Goal: Find specific page/section: Find specific page/section

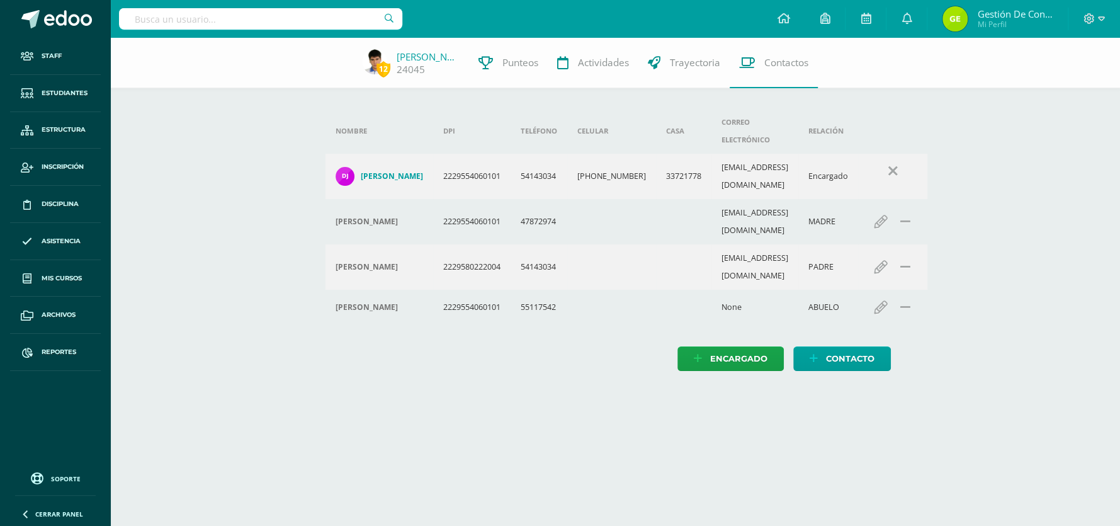
click at [381, 171] on h4 "Dunia Nereida Juárez Lemuz" at bounding box center [392, 176] width 62 height 10
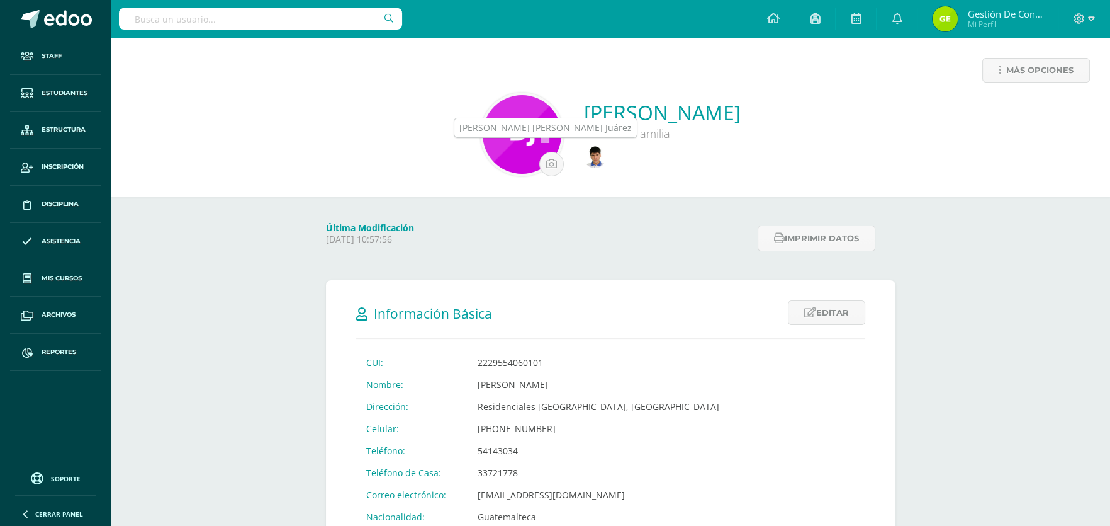
click at [584, 164] on img at bounding box center [595, 157] width 22 height 22
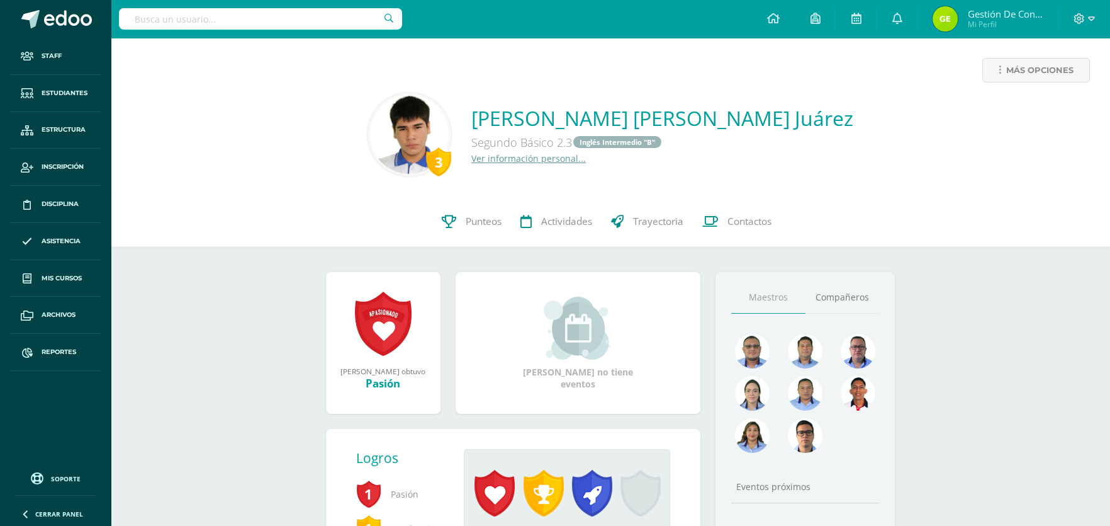
click at [174, 22] on input "text" at bounding box center [260, 18] width 283 height 21
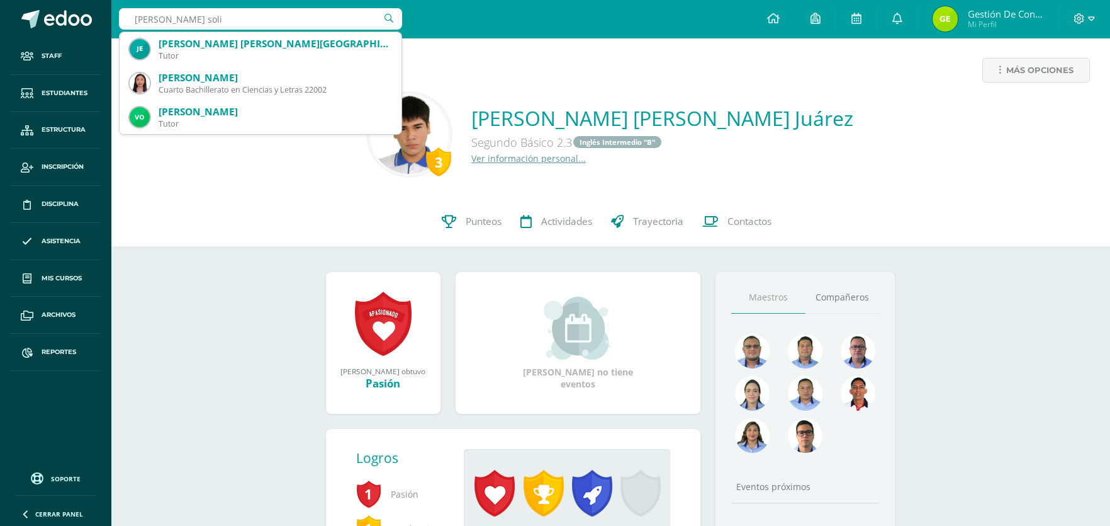
scroll to position [340, 0]
drag, startPoint x: 202, startPoint y: 15, endPoint x: 158, endPoint y: 16, distance: 44.1
click at [158, 16] on input "torres soli" at bounding box center [260, 18] width 283 height 21
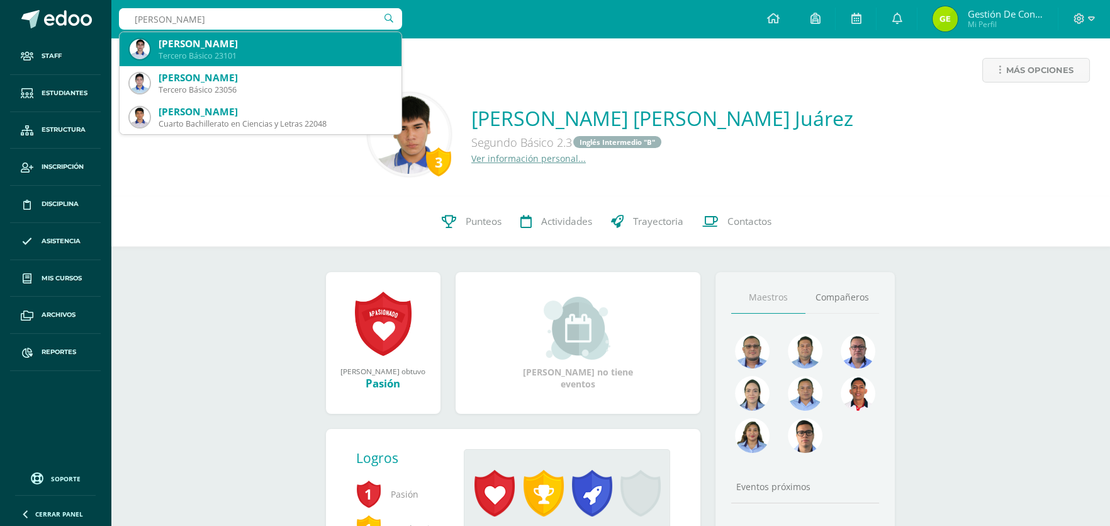
type input "torres orellan"
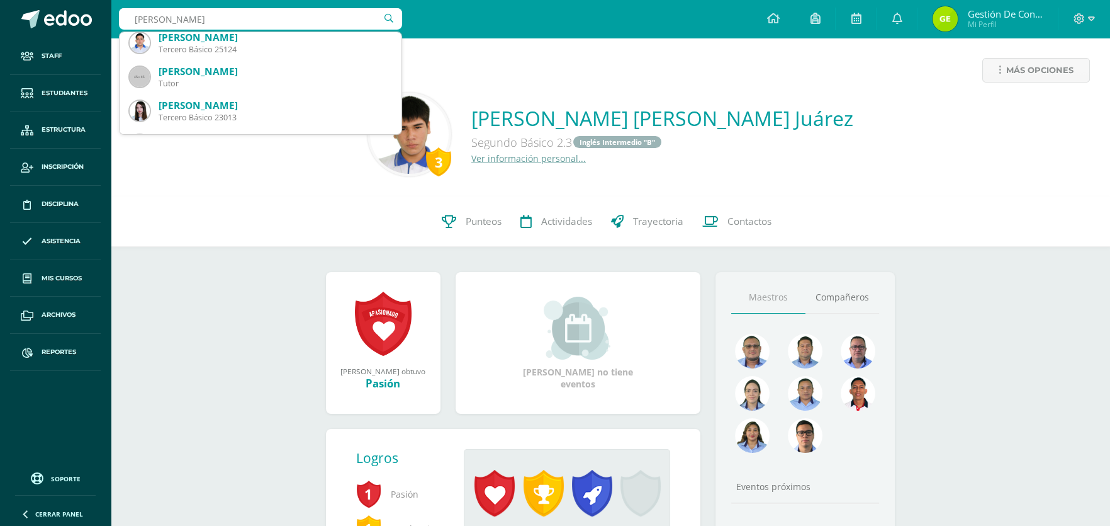
scroll to position [0, 0]
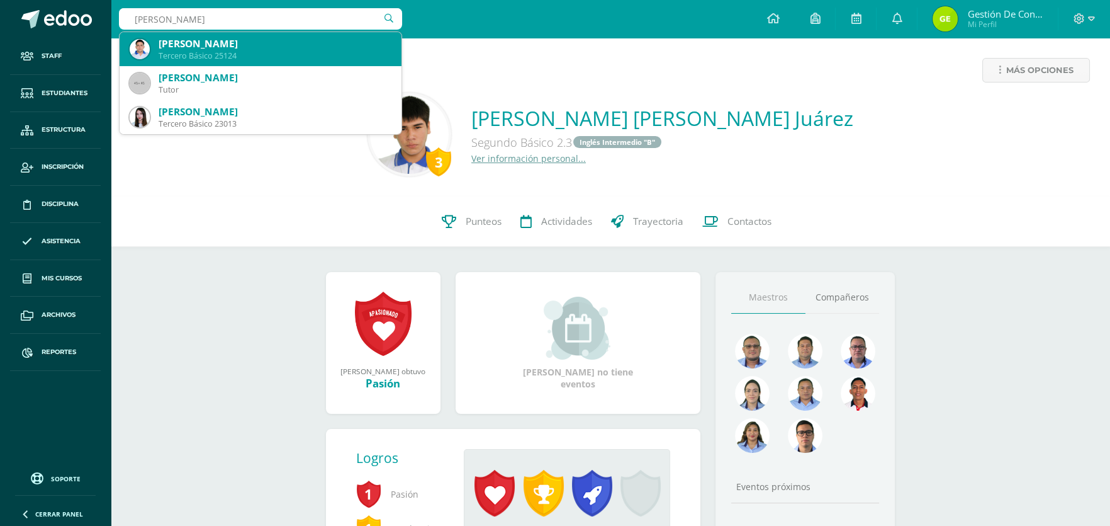
click at [272, 50] on div "Tercero Básico 25124" at bounding box center [275, 55] width 233 height 11
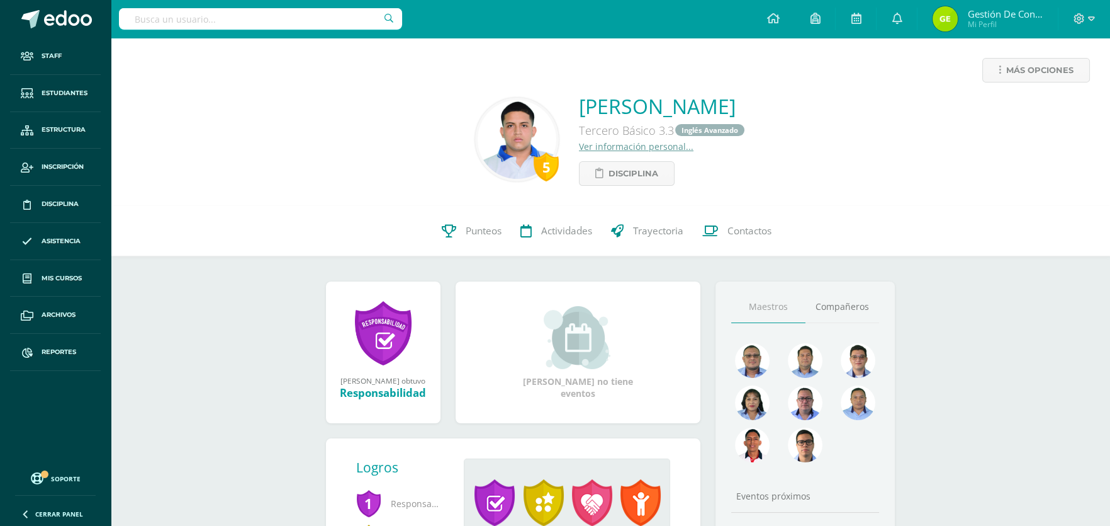
click at [278, 14] on input "text" at bounding box center [260, 18] width 283 height 21
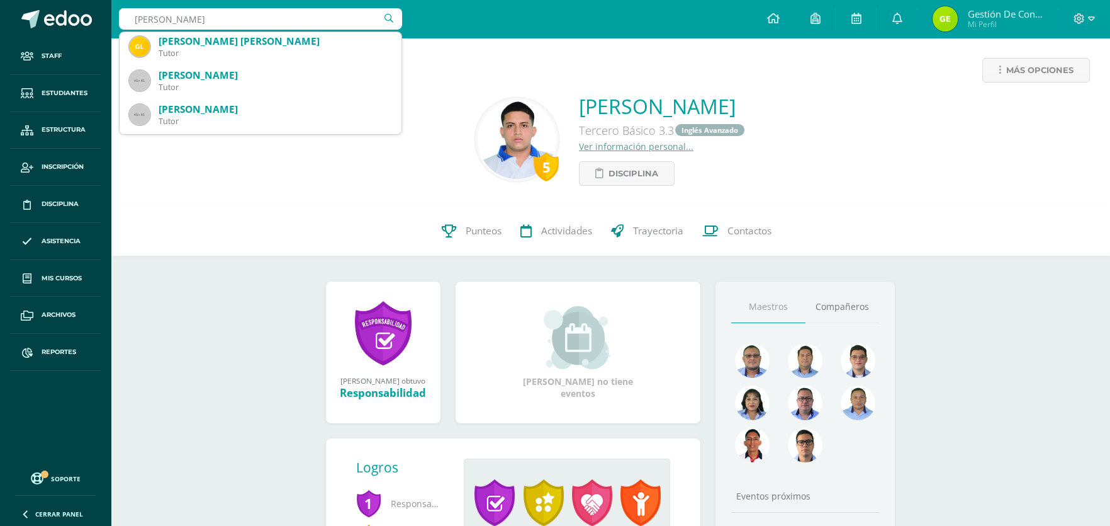
scroll to position [251, 0]
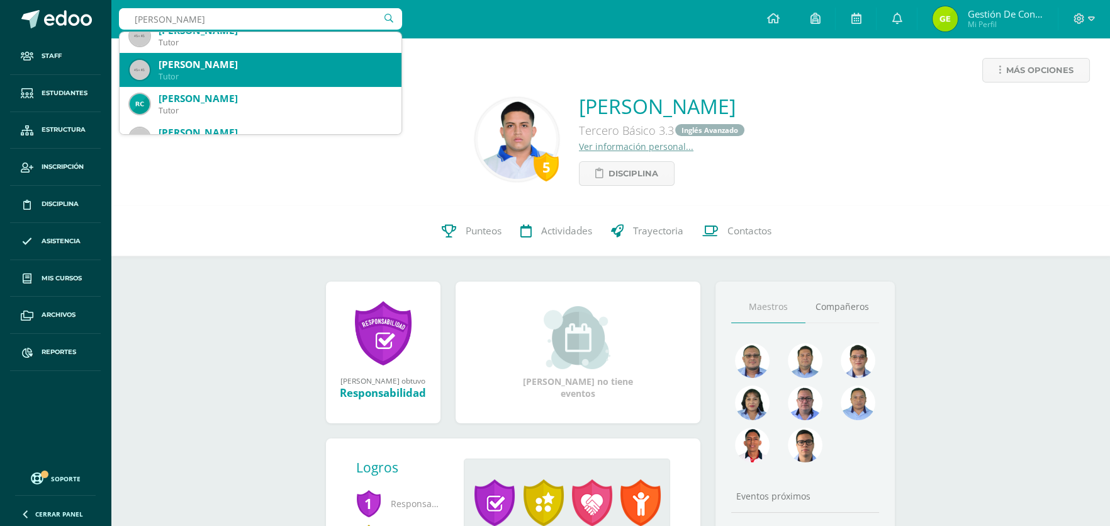
type input "salazar carlos"
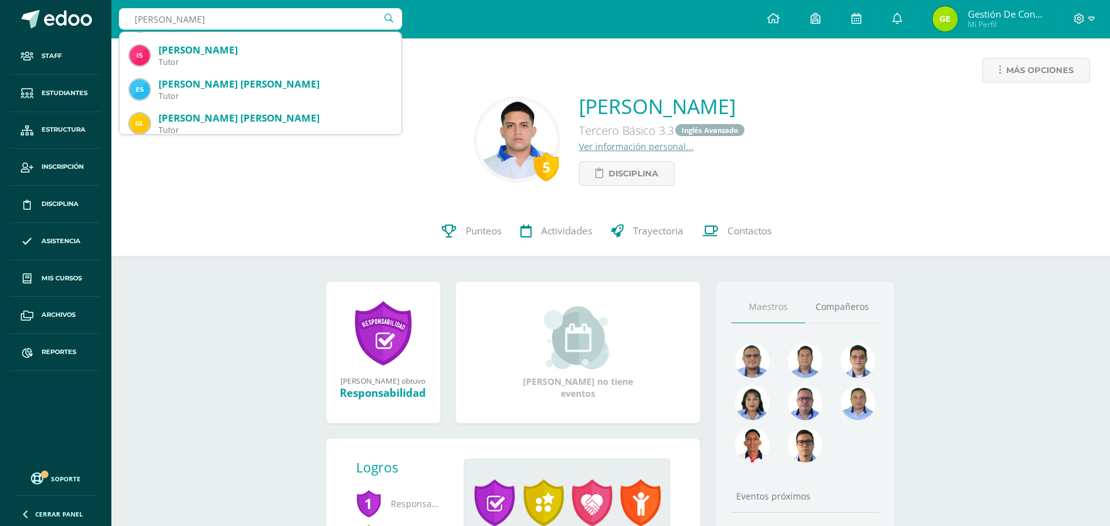
scroll to position [0, 0]
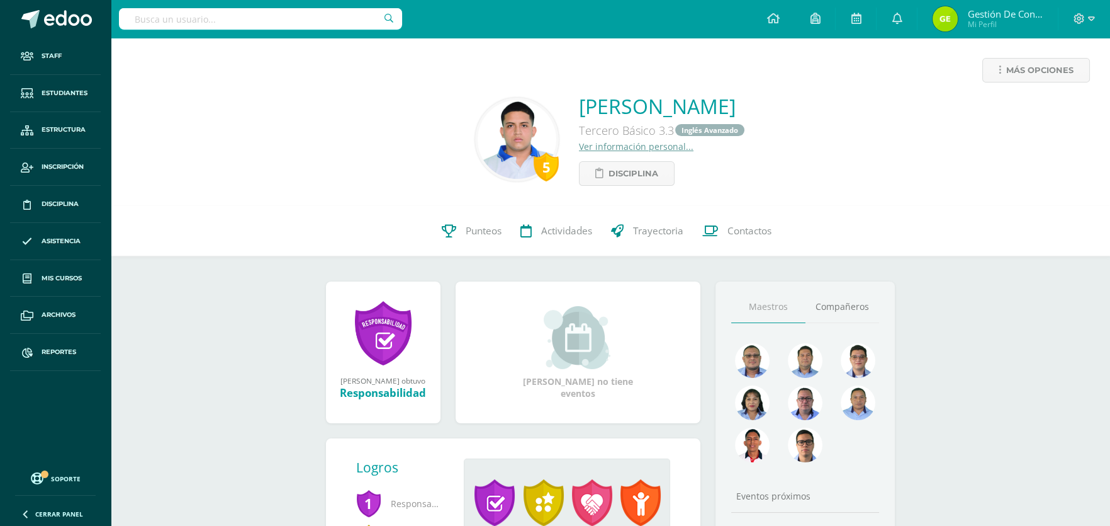
click at [217, 21] on input "text" at bounding box center [260, 18] width 283 height 21
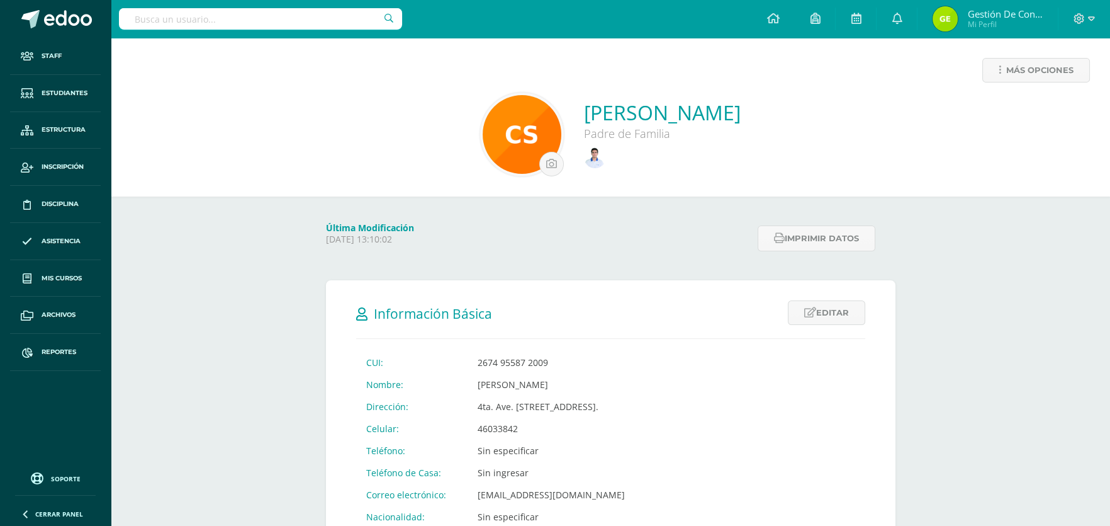
click at [216, 21] on input "text" at bounding box center [260, 18] width 283 height 21
type input "carlos salazar"
click at [67, 103] on link "Estudiantes" at bounding box center [55, 93] width 91 height 37
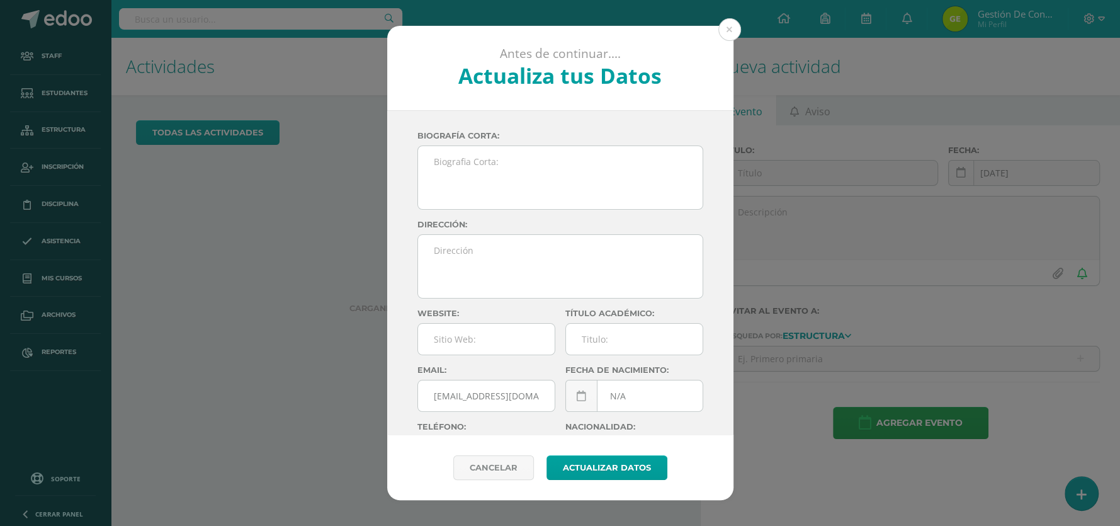
click at [721, 34] on button at bounding box center [729, 29] width 23 height 23
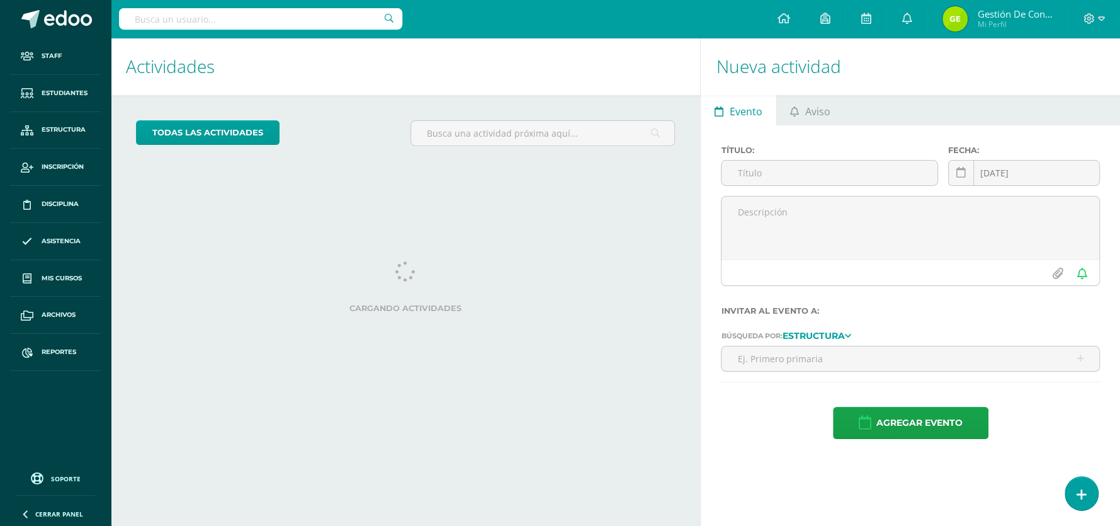
click at [180, 13] on input "text" at bounding box center [260, 18] width 283 height 21
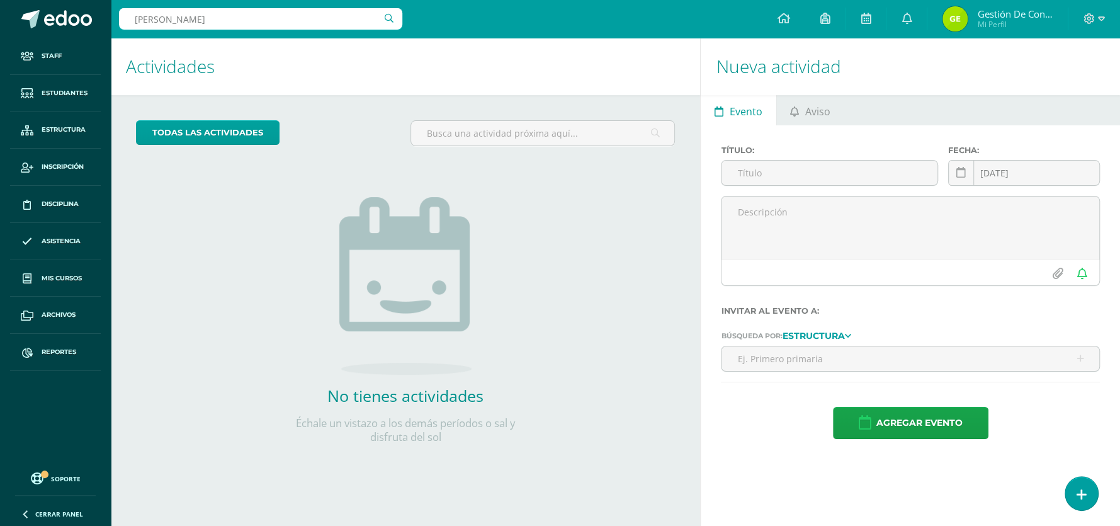
type input "carlos berna"
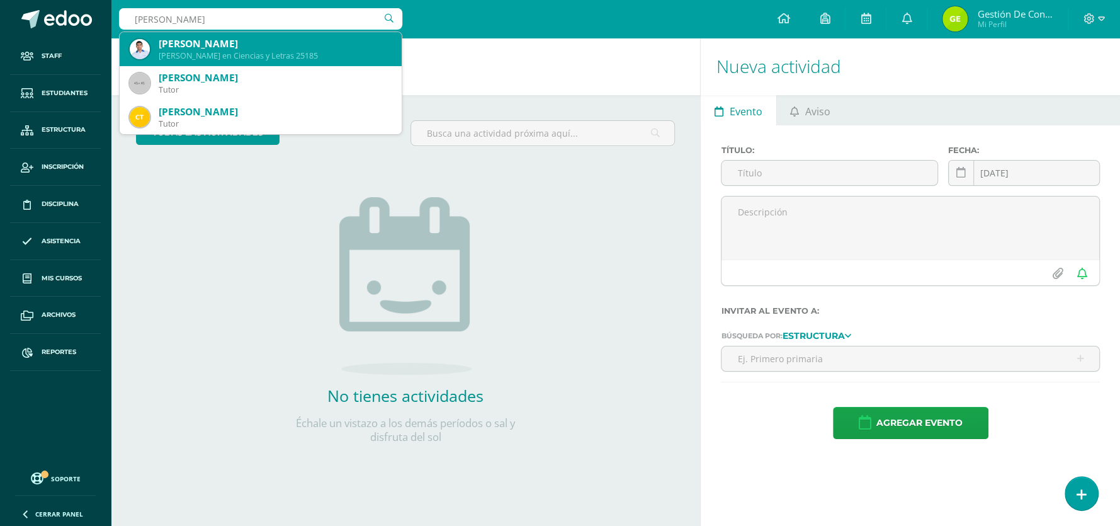
click at [215, 45] on div "[PERSON_NAME]" at bounding box center [275, 43] width 233 height 13
